Goal: Task Accomplishment & Management: Use online tool/utility

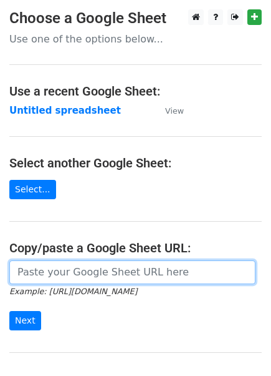
click at [42, 266] on input "url" at bounding box center [132, 272] width 247 height 24
paste input "[URL][DOMAIN_NAME]"
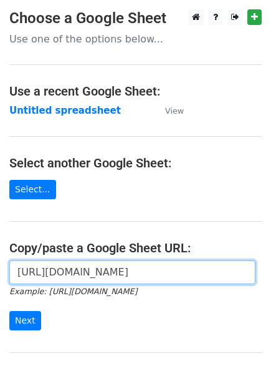
scroll to position [0, 364]
type input "[URL][DOMAIN_NAME]"
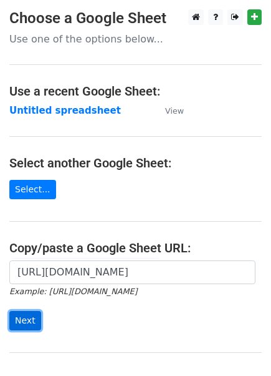
scroll to position [0, 0]
click at [32, 314] on input "Next" at bounding box center [25, 320] width 32 height 19
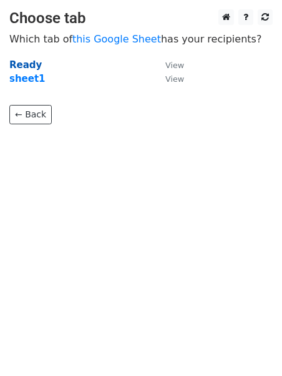
click at [27, 61] on strong "Ready" at bounding box center [25, 64] width 32 height 11
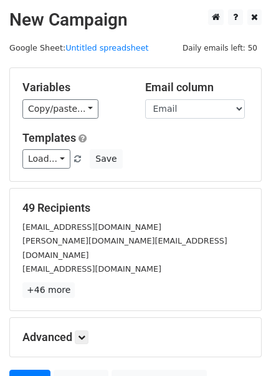
scroll to position [107, 0]
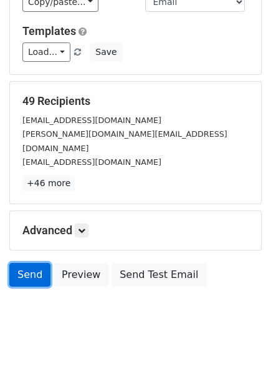
click at [32, 265] on link "Send" at bounding box center [29, 275] width 41 height 24
